Goal: Task Accomplishment & Management: Manage account settings

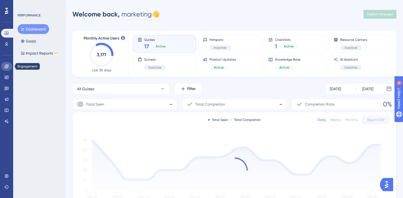
click at [5, 67] on icon at bounding box center [6, 66] width 4 height 4
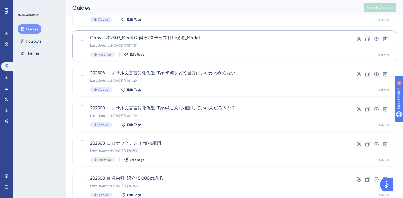
scroll to position [113, 0]
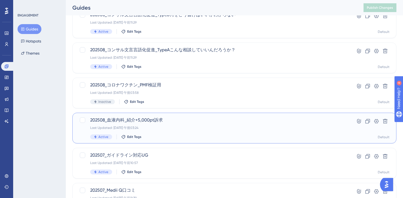
click at [180, 129] on div "Last Updated: [DATE] 午後03:24" at bounding box center [212, 128] width 245 height 4
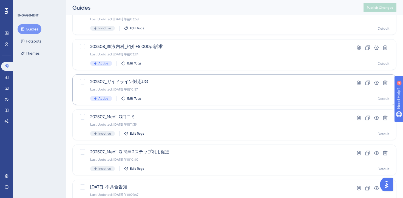
scroll to position [188, 0]
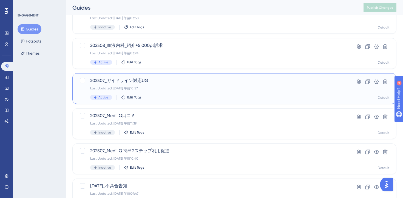
click at [187, 91] on div "202507_ガイドライン対応UG Last Updated: [DATE] 午前10:57 Active Edit Tags" at bounding box center [212, 88] width 245 height 22
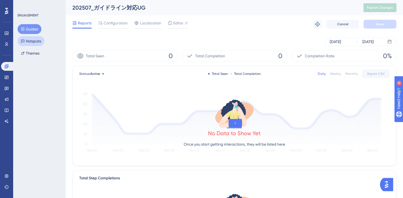
click at [37, 41] on button "Hotspots" at bounding box center [31, 41] width 27 height 10
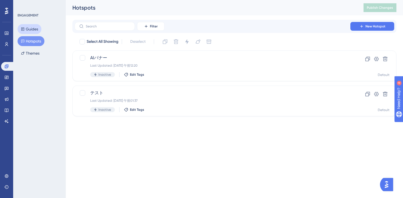
click at [30, 30] on button "Guides" at bounding box center [30, 29] width 24 height 10
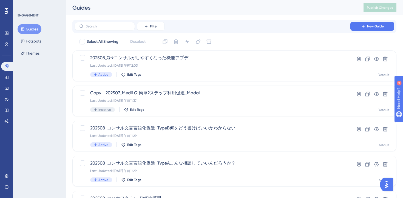
click at [6, 32] on icon at bounding box center [7, 33] width 4 height 3
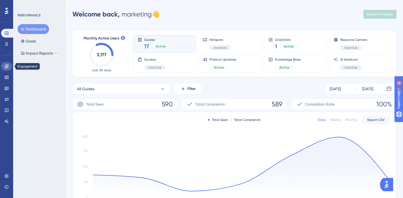
click at [5, 63] on link at bounding box center [6, 66] width 11 height 9
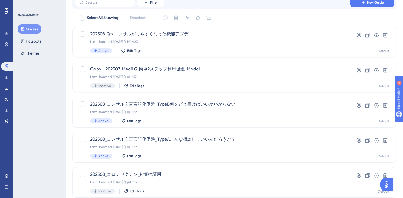
scroll to position [29, 0]
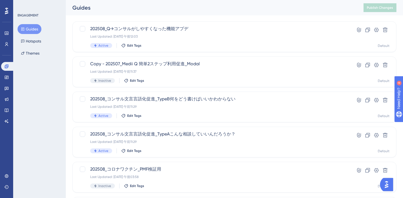
click at [41, 73] on div "ENGAGEMENT Guides Hotspots Themes" at bounding box center [39, 99] width 53 height 198
click at [5, 33] on icon at bounding box center [6, 33] width 4 height 4
